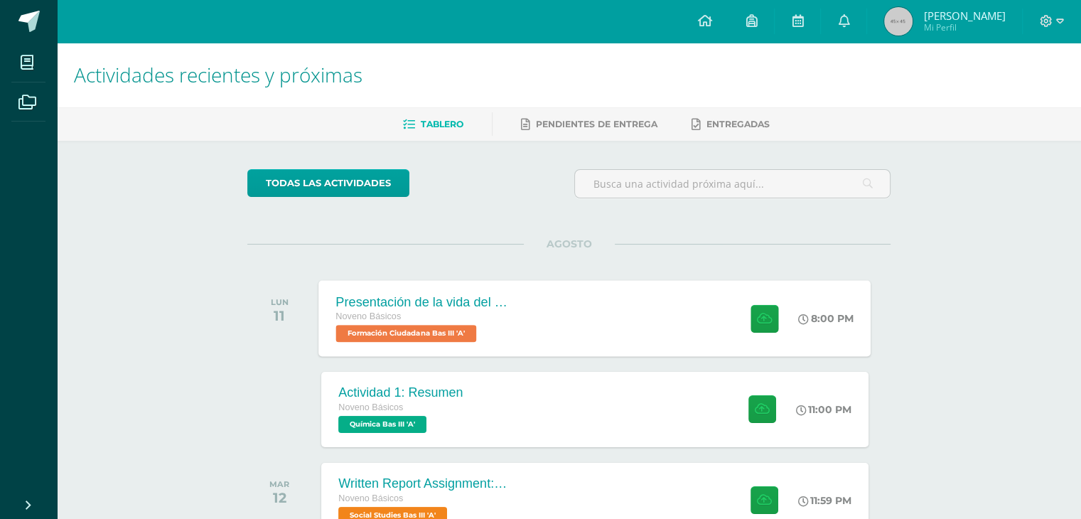
click at [506, 333] on div "Noveno Básicos Formación Ciudadana Bas III 'A'" at bounding box center [422, 325] width 172 height 33
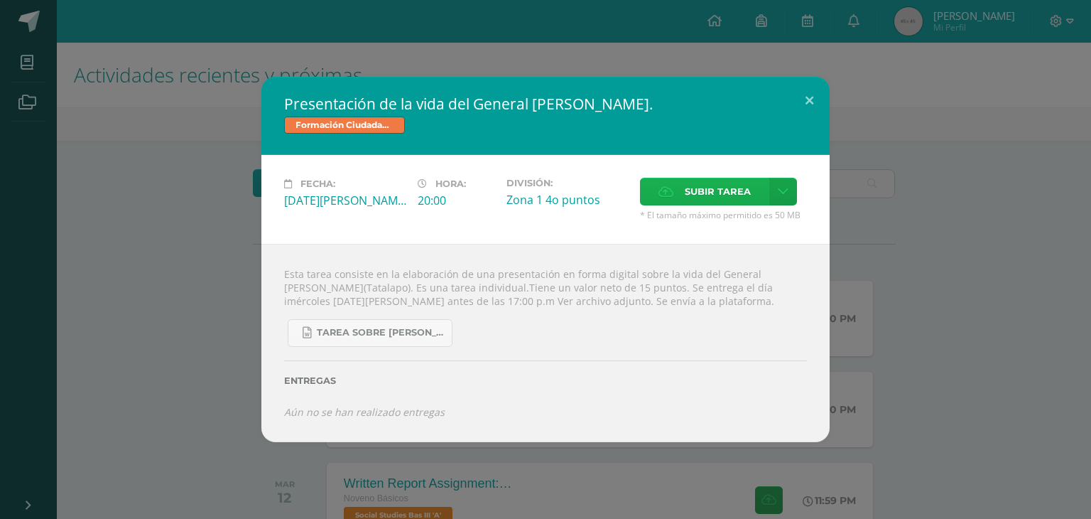
click at [700, 191] on span "Subir tarea" at bounding box center [718, 191] width 66 height 26
click at [0, 0] on input "Subir tarea" at bounding box center [0, 0] width 0 height 0
click at [716, 196] on span "Subir tarea" at bounding box center [718, 191] width 66 height 26
click at [0, 0] on input "Subir tarea" at bounding box center [0, 0] width 0 height 0
click at [682, 175] on div "Fecha: [DATE][PERSON_NAME] Hora: 20:00 División: Zona 1 4o puntos Subir tarea" at bounding box center [546, 199] width 568 height 89
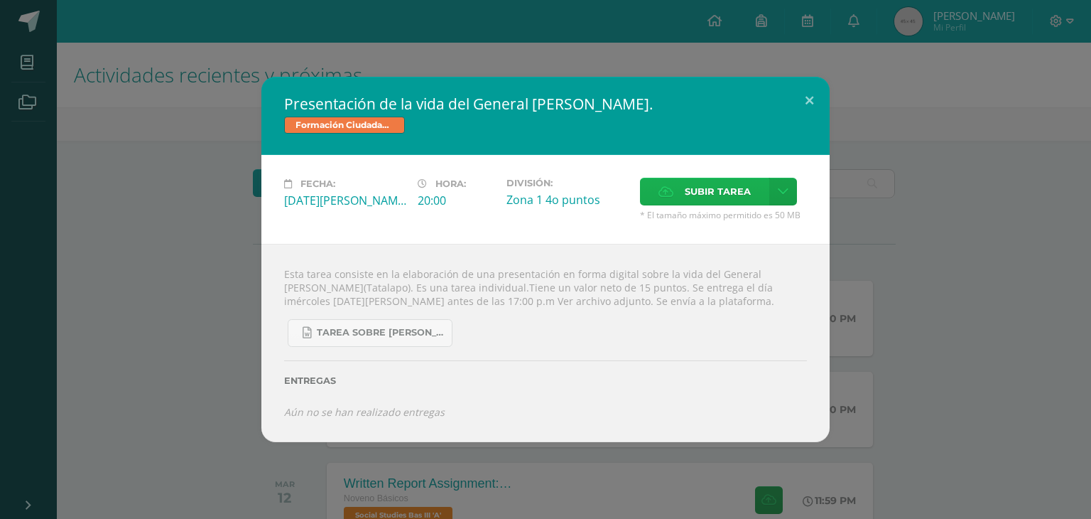
click at [680, 187] on label "Subir tarea" at bounding box center [704, 192] width 129 height 28
click at [0, 0] on input "Subir tarea" at bounding box center [0, 0] width 0 height 0
click at [732, 191] on span "Subir tarea" at bounding box center [718, 191] width 66 height 26
click at [0, 0] on input "Subir tarea" at bounding box center [0, 0] width 0 height 0
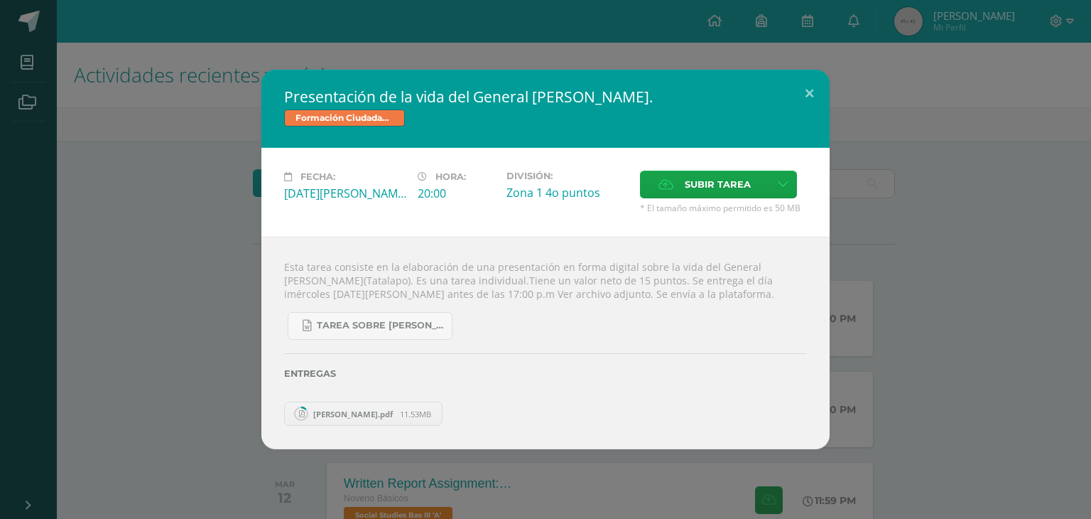
click at [371, 418] on span "[PERSON_NAME].pdf" at bounding box center [353, 414] width 94 height 11
click at [653, 439] on div "Esta tarea consiste en la elaboración de una presentación en forma digital sobr…" at bounding box center [546, 343] width 568 height 212
click at [634, 329] on div "Tarea sobre [PERSON_NAME], Tala lapo 3 básico Formación..docx" at bounding box center [545, 320] width 523 height 39
click at [616, 328] on div "Tarea sobre [PERSON_NAME], Tala lapo 3 básico Formación..docx" at bounding box center [545, 320] width 523 height 39
click at [819, 86] on button at bounding box center [809, 94] width 41 height 48
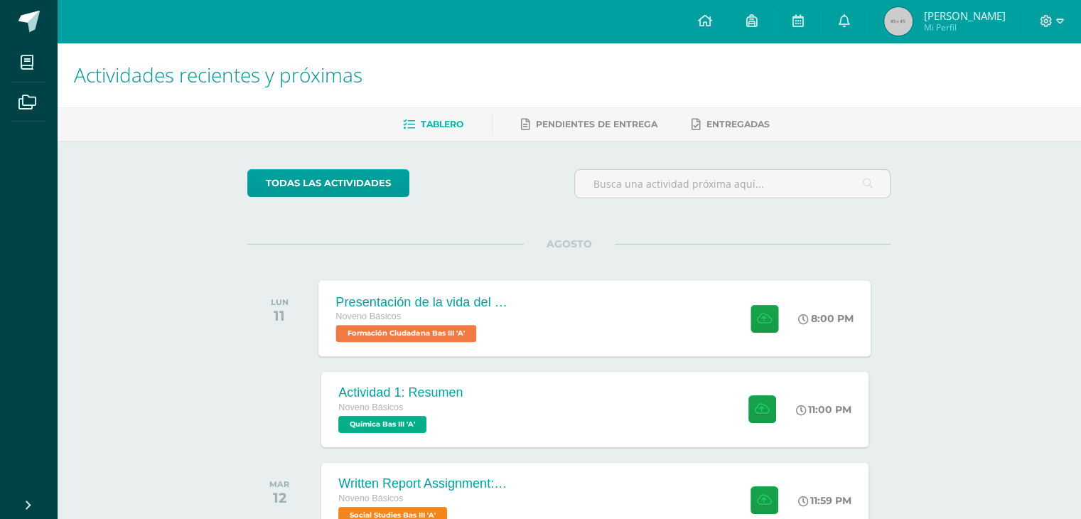
click at [691, 306] on div "Presentación de la vida del General [PERSON_NAME]. Noveno Básicos Formación Ciu…" at bounding box center [595, 318] width 552 height 76
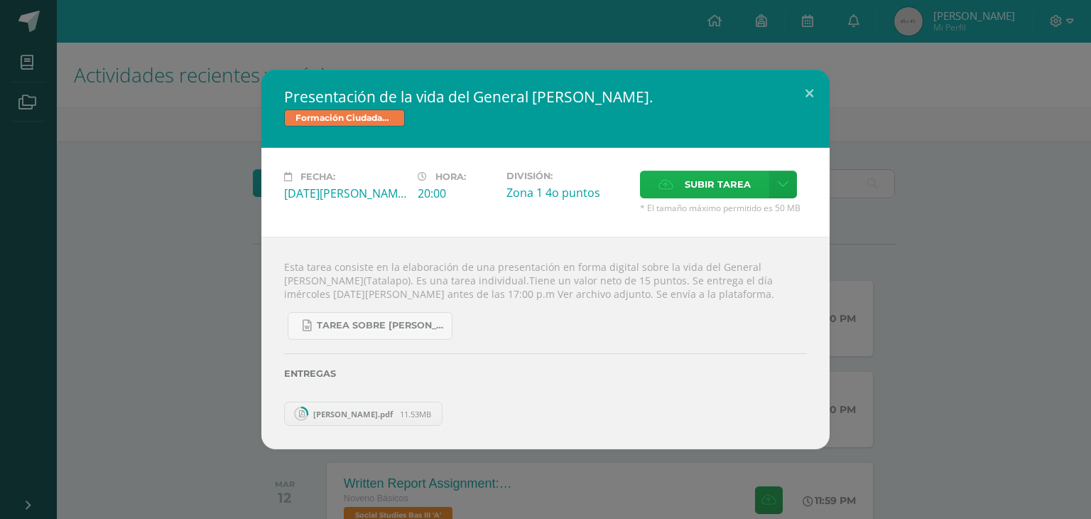
click at [687, 188] on span "Subir tarea" at bounding box center [718, 184] width 66 height 26
click at [0, 0] on input "Subir tarea" at bounding box center [0, 0] width 0 height 0
click at [428, 412] on span "11.53MB" at bounding box center [415, 414] width 31 height 11
click at [541, 416] on span "[PERSON_NAME] (2).pdf" at bounding box center [521, 414] width 106 height 11
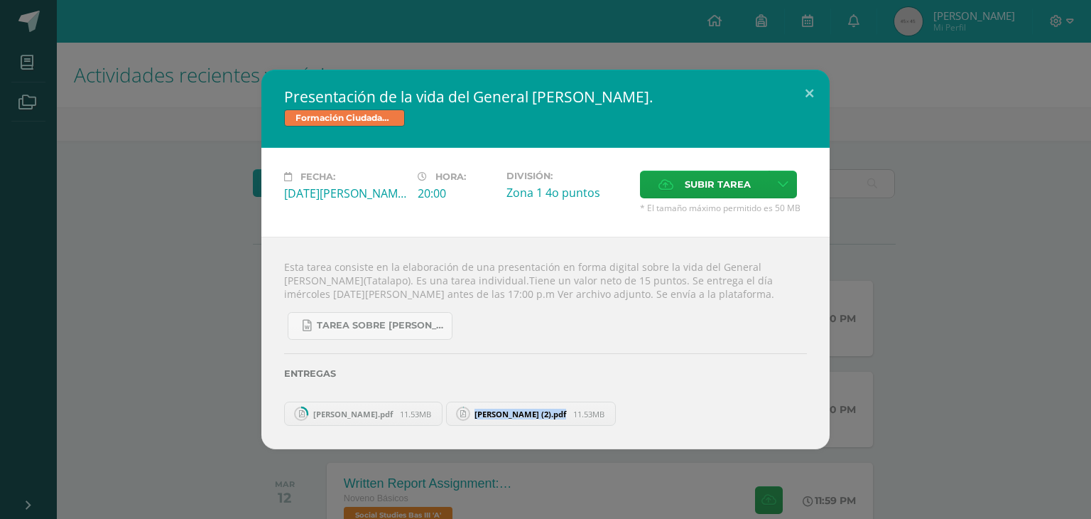
click at [541, 416] on span "[PERSON_NAME] (2).pdf" at bounding box center [521, 414] width 106 height 11
click at [599, 367] on div "Entregas" at bounding box center [545, 369] width 523 height 58
click at [900, 266] on div "Presentación de la vida del General [PERSON_NAME]. Formación Ciudadana Bas III …" at bounding box center [546, 259] width 1080 height 379
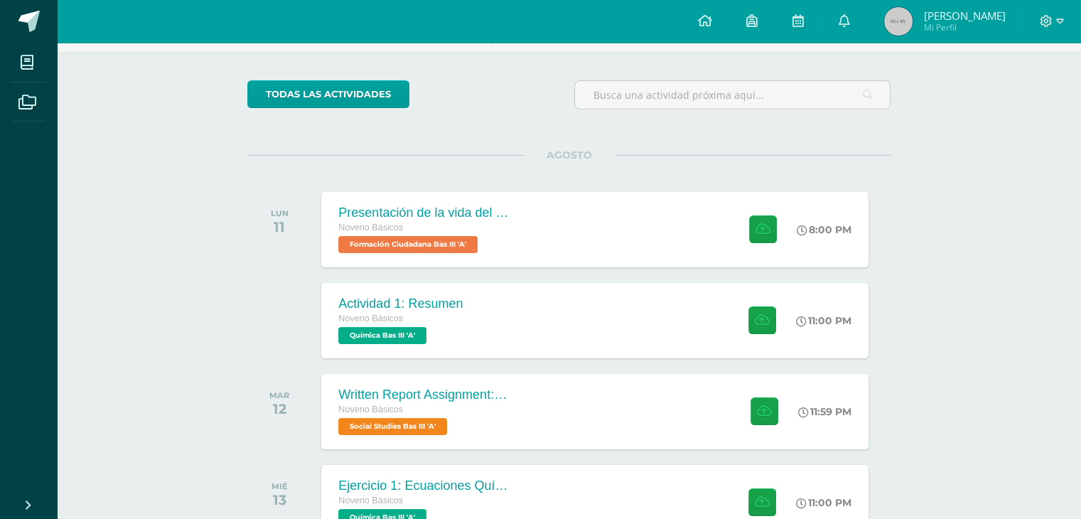
scroll to position [97, 0]
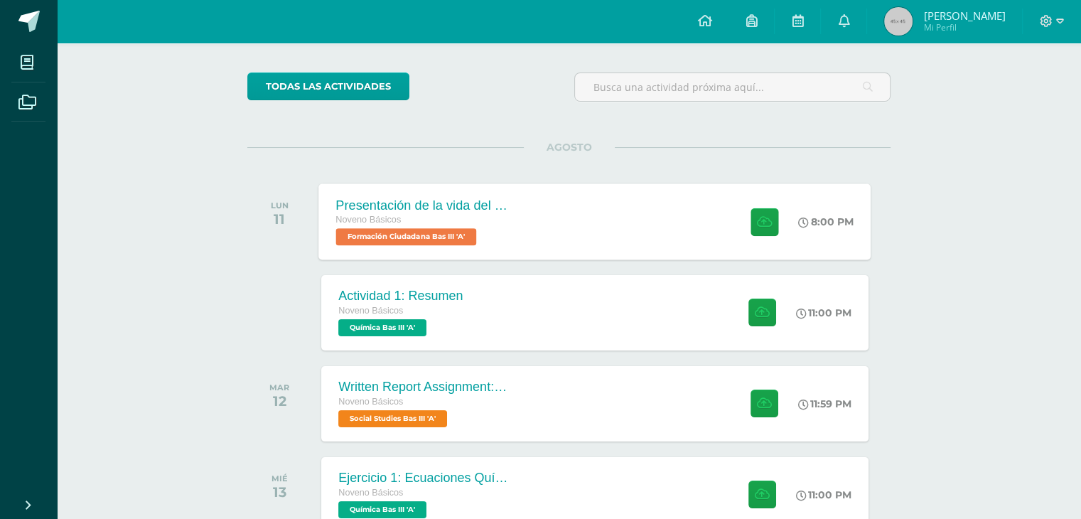
click at [663, 239] on div "Presentación de la vida del General [PERSON_NAME]. Noveno Básicos Formación Ciu…" at bounding box center [595, 221] width 552 height 76
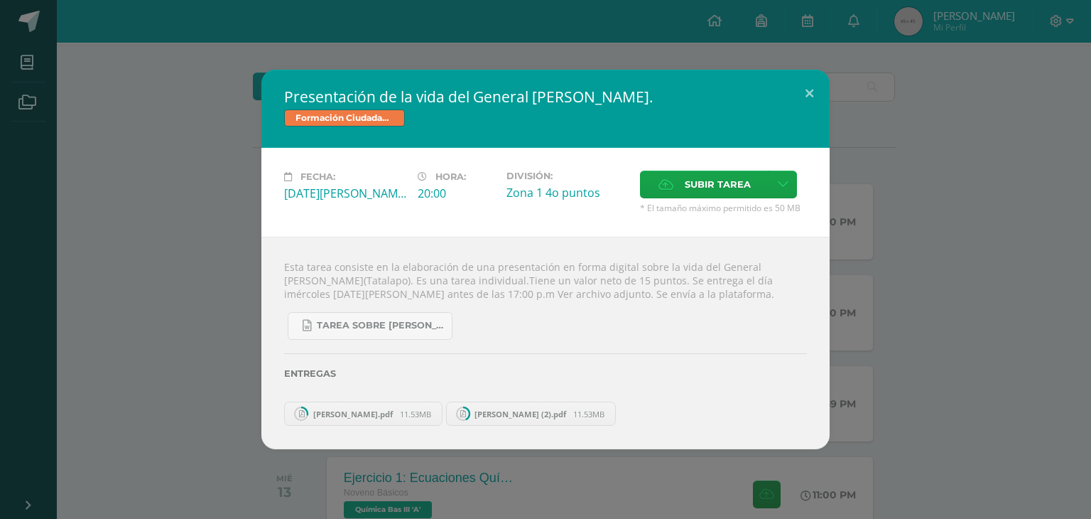
click at [989, 289] on div "Presentación de la vida del General [PERSON_NAME]. Formación Ciudadana Bas III …" at bounding box center [546, 259] width 1080 height 379
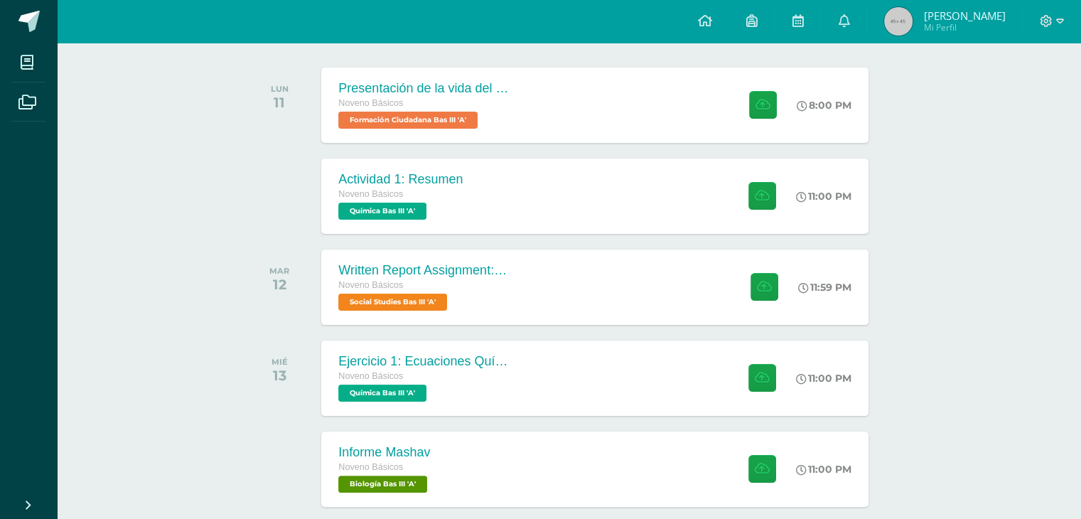
scroll to position [210, 0]
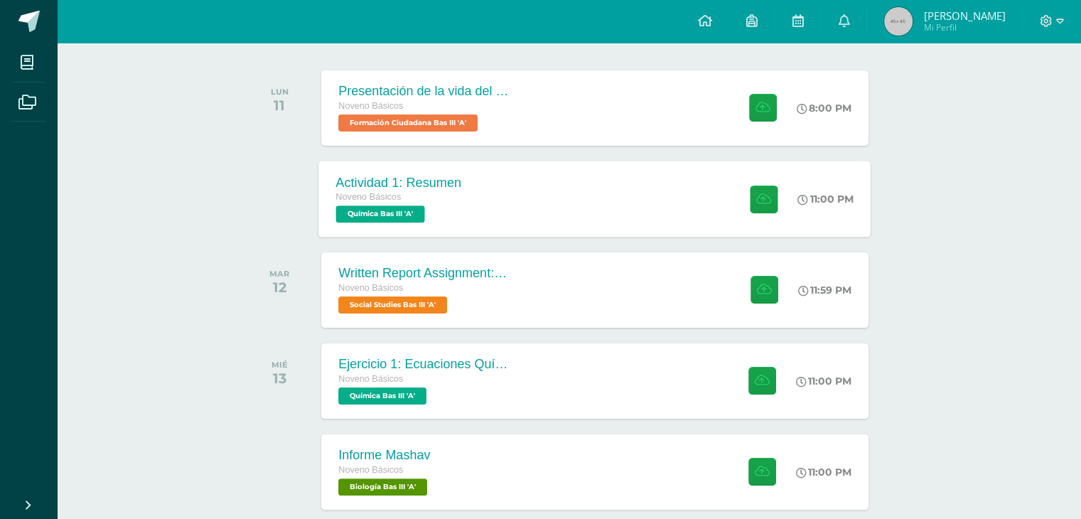
click at [510, 211] on div "Actividad 1: Resumen Noveno Básicos Química Bas III 'A' 11:00 PM Actividad 1: R…" at bounding box center [595, 199] width 552 height 76
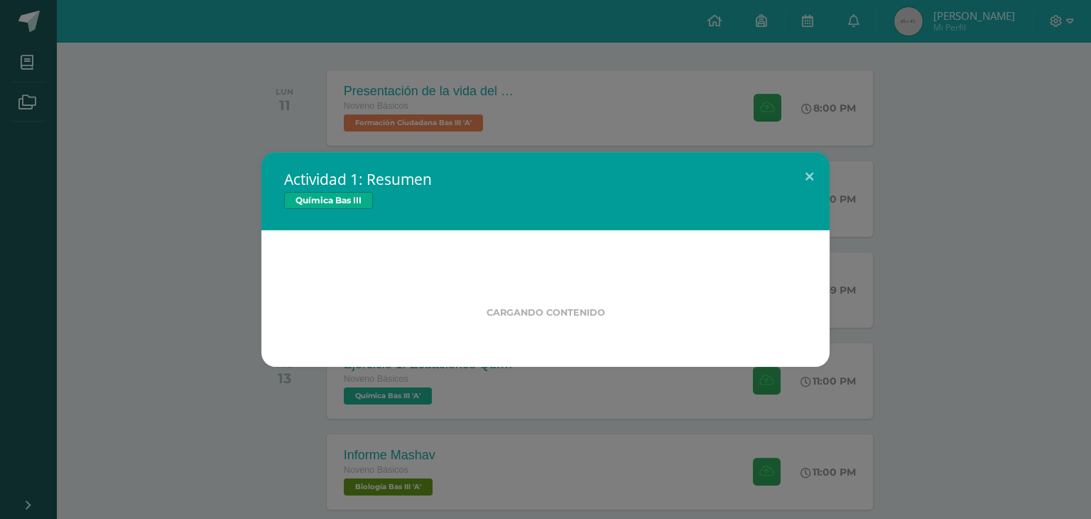
click at [465, 109] on div "Actividad 1: Resumen Química Bas III Cargando contenido Loading..." at bounding box center [545, 259] width 1091 height 519
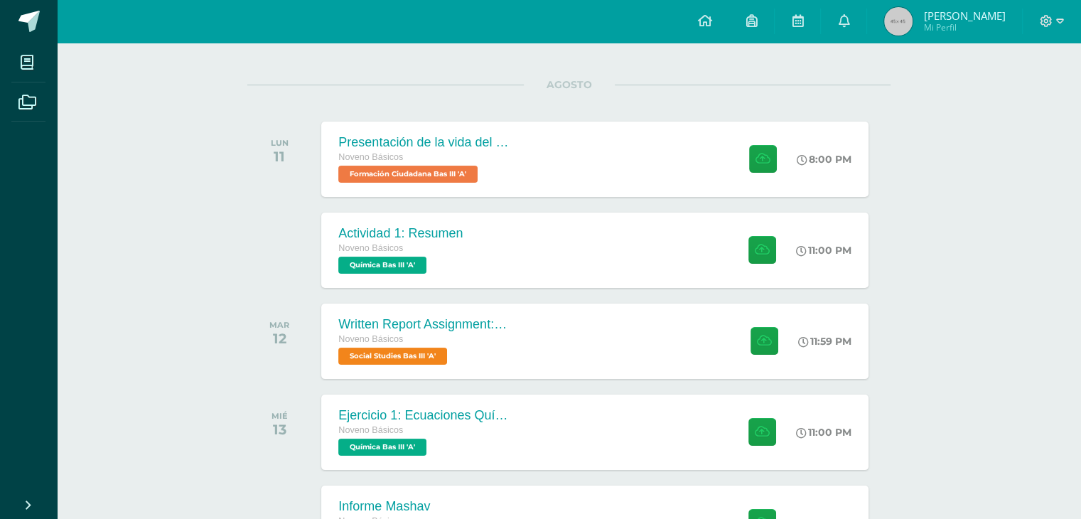
scroll to position [161, 0]
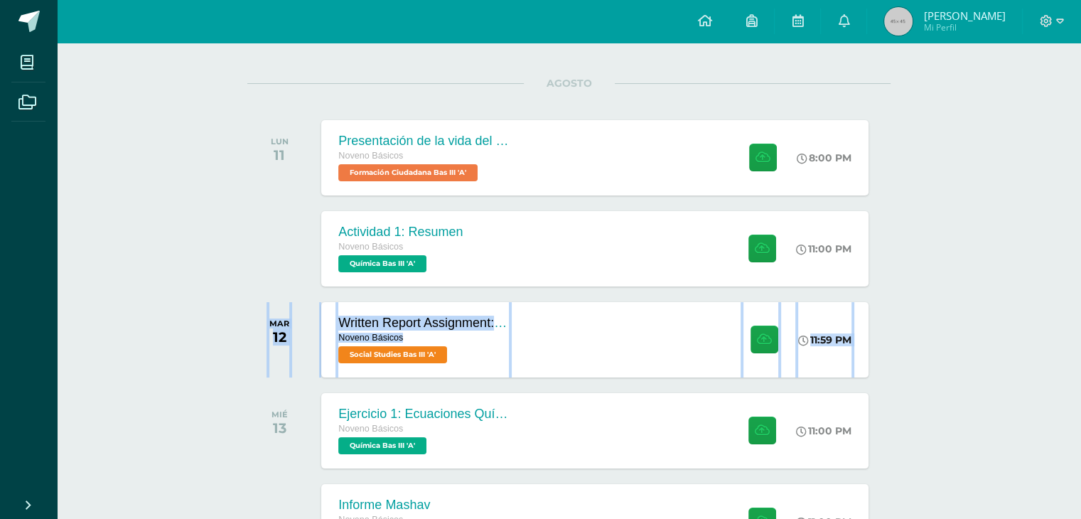
drag, startPoint x: 1063, startPoint y: 235, endPoint x: 1091, endPoint y: 333, distance: 101.9
click at [1081, 333] on html "Mis cursos Archivos Cerrar panel Artes Plásticas Bas III Noveno Básicos "A" Bio…" at bounding box center [540, 239] width 1081 height 801
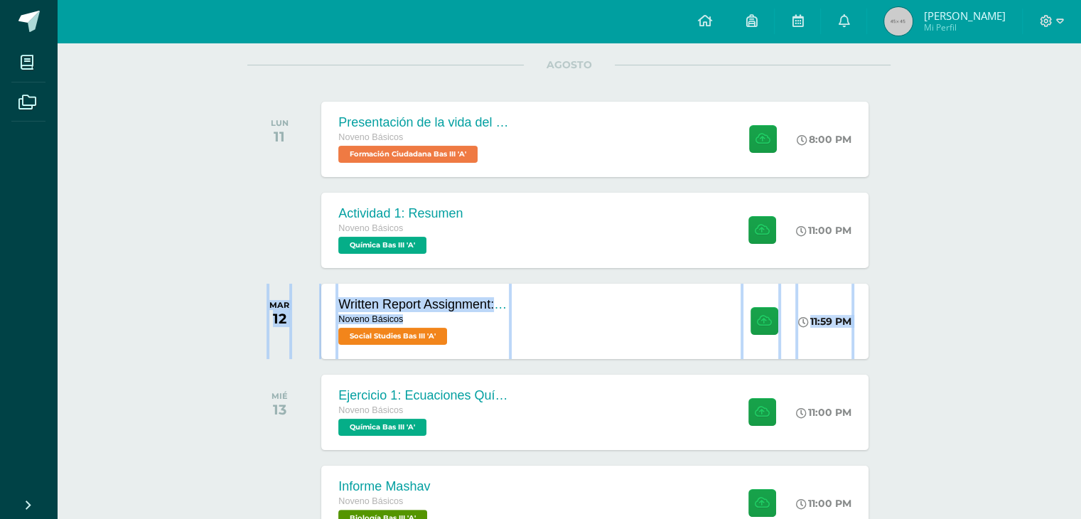
scroll to position [212, 0]
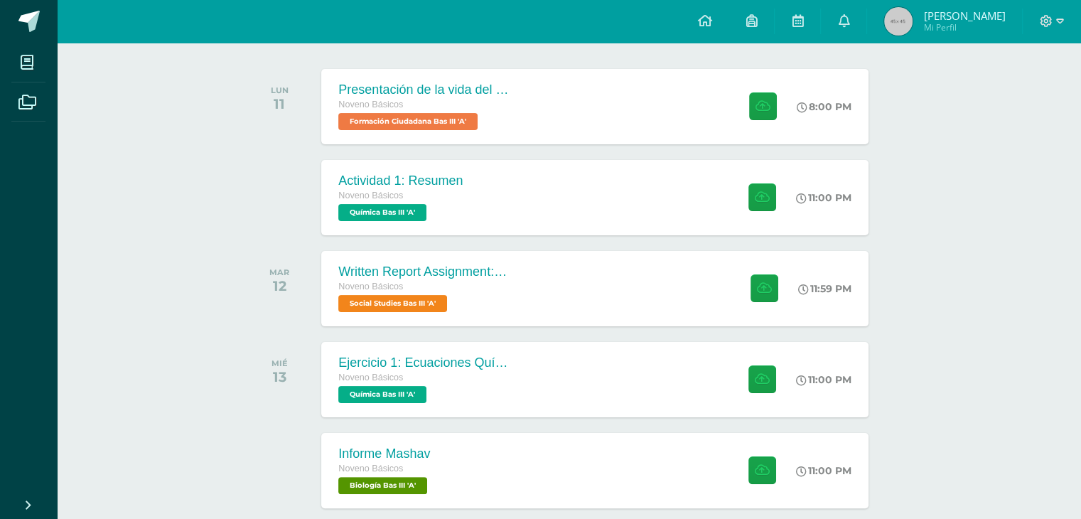
click at [1065, 365] on div "Actividades recientes y próximas Tablero Pendientes de entrega Entregadas todas…" at bounding box center [569, 210] width 1024 height 758
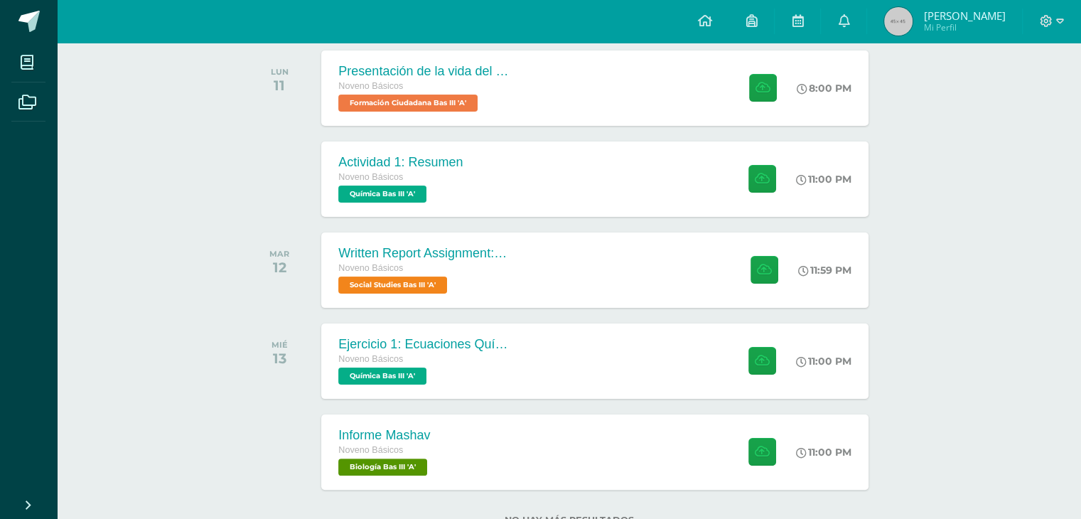
scroll to position [231, 0]
